Goal: Check status

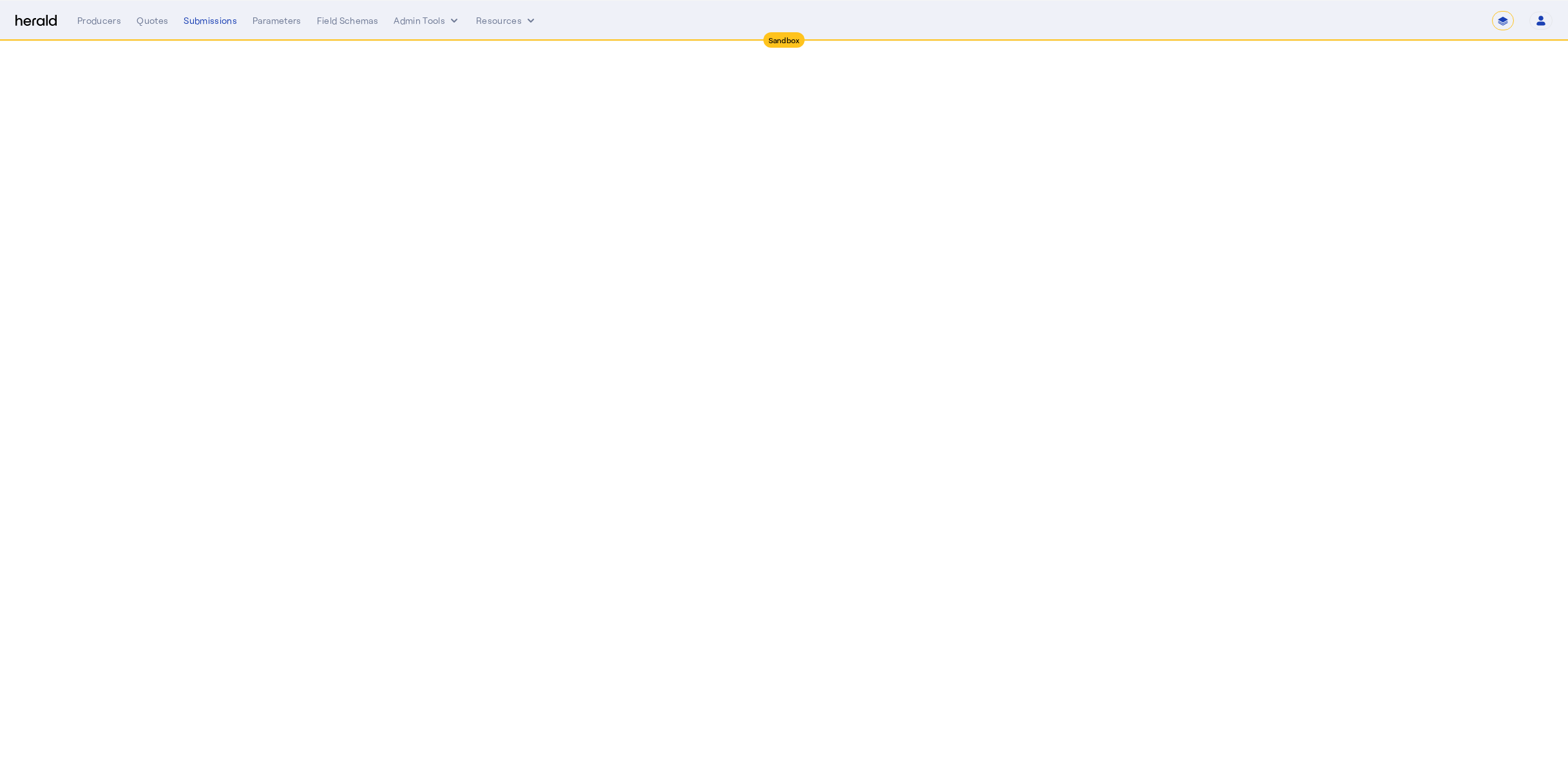
click at [1503, 25] on select "**********" at bounding box center [1503, 20] width 22 height 20
click at [1492, 11] on select "**********" at bounding box center [1503, 20] width 22 height 20
select select "*******"
